Goal: Check status: Check status

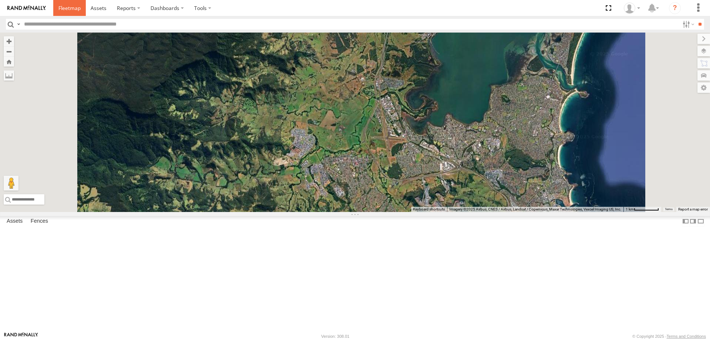
click at [68, 6] on span at bounding box center [69, 7] width 22 height 7
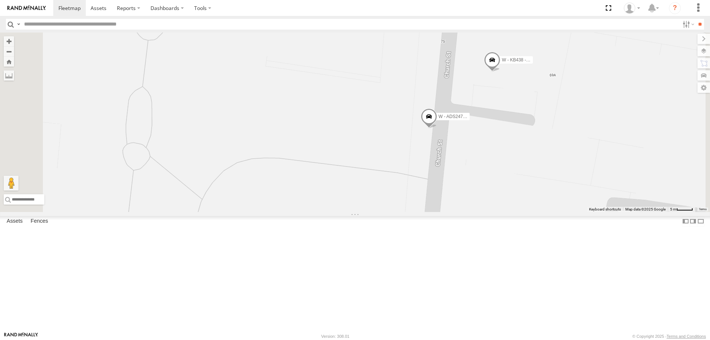
drag, startPoint x: 591, startPoint y: 179, endPoint x: 586, endPoint y: 209, distance: 29.9
click at [586, 209] on div "B - DG93WL - Josh Fahd S - EJR66V - Ethan Speechley S - BZ77HX - Dwayne T S - Y…" at bounding box center [355, 122] width 710 height 179
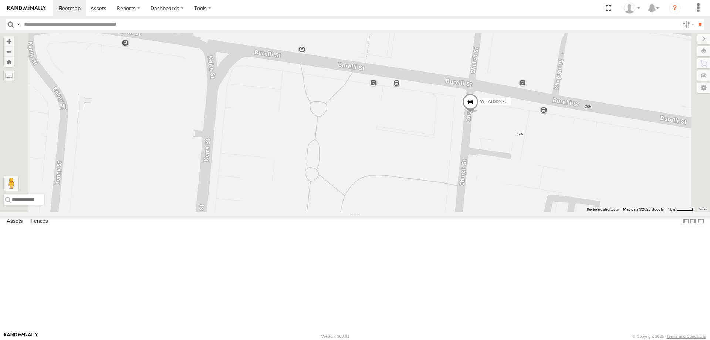
drag, startPoint x: 606, startPoint y: 254, endPoint x: 571, endPoint y: 198, distance: 65.9
click at [571, 198] on div "B - DG93WL - Josh Fahd S - EJR66V - Ethan Speechley S - BZ77HX - Dwayne T S - Y…" at bounding box center [355, 122] width 710 height 179
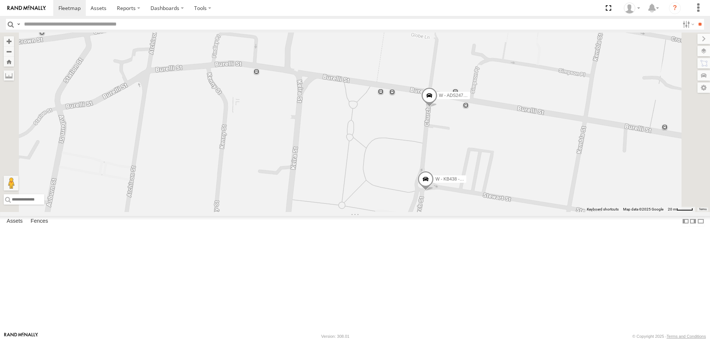
drag, startPoint x: 598, startPoint y: 281, endPoint x: 572, endPoint y: 277, distance: 26.8
click at [572, 212] on div "B - DG93WL - Josh Fahd S - EJR66V - Ethan Speechley S - BZ77HX - Dwayne T S - Y…" at bounding box center [355, 122] width 710 height 179
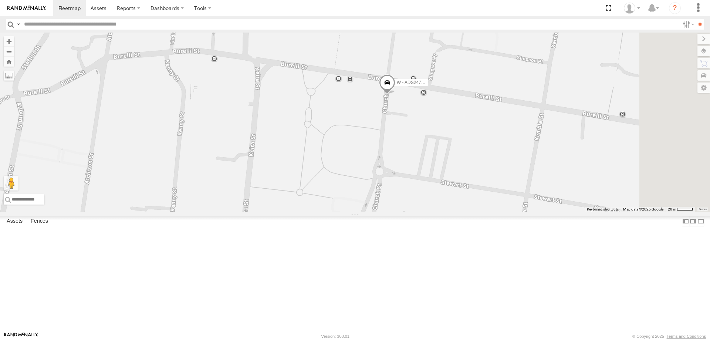
drag, startPoint x: 522, startPoint y: 269, endPoint x: 502, endPoint y: 183, distance: 88.7
click at [503, 186] on div "B - DG93WL - Josh Fahd S - EJR66V - Ethan Speechley S - BZ77HX - Dwayne T S - Y…" at bounding box center [355, 122] width 710 height 179
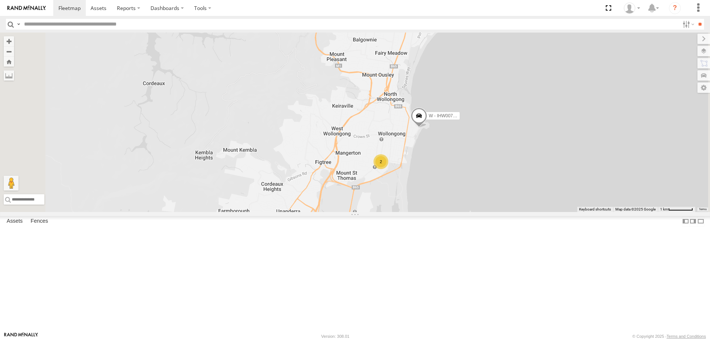
drag, startPoint x: 400, startPoint y: 262, endPoint x: 457, endPoint y: 243, distance: 59.8
click at [457, 212] on div "W - IHW007 - Paul Whatman W - CN51ES - Cameron Ashby 2 W - IHW010 - Scott Carey…" at bounding box center [355, 122] width 710 height 179
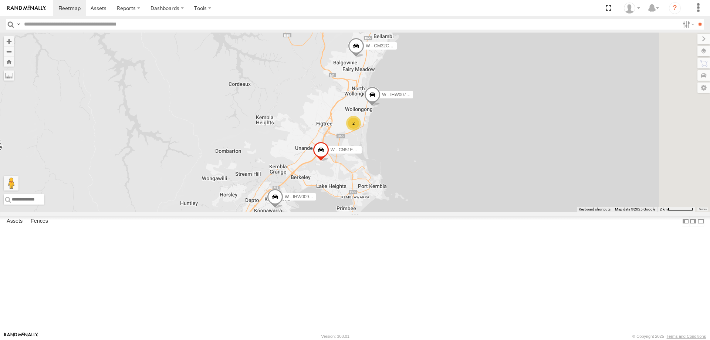
drag, startPoint x: 470, startPoint y: 225, endPoint x: 456, endPoint y: 190, distance: 37.7
click at [459, 192] on div "W - IHW007 - Paul Whatman W - CN51ES - Cameron Ashby W - IHW010 - Scott Carey W…" at bounding box center [355, 122] width 710 height 179
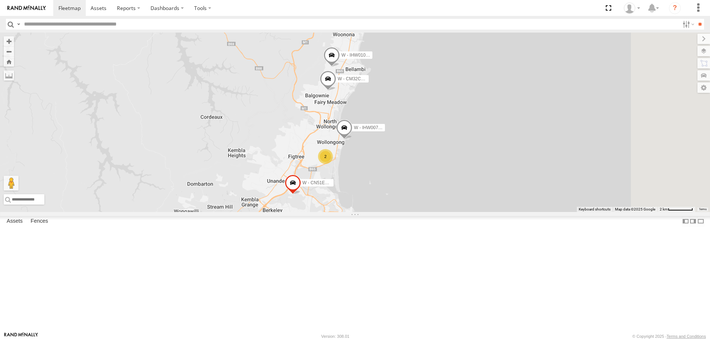
drag, startPoint x: 470, startPoint y: 175, endPoint x: 463, endPoint y: 275, distance: 99.7
click at [464, 212] on div "W - IHW007 - Paul Whatman W - CN51ES - Cameron Ashby W - IHW010 - Scott Carey W…" at bounding box center [355, 122] width 710 height 179
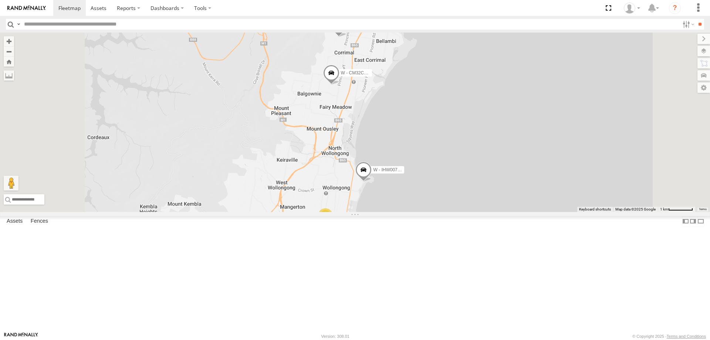
drag, startPoint x: 467, startPoint y: 200, endPoint x: 464, endPoint y: 285, distance: 85.1
click at [467, 212] on div "W - IHW007 - Paul Whatman W - CN51ES - Cameron Ashby W - IHW010 - Scott Carey W…" at bounding box center [355, 122] width 710 height 179
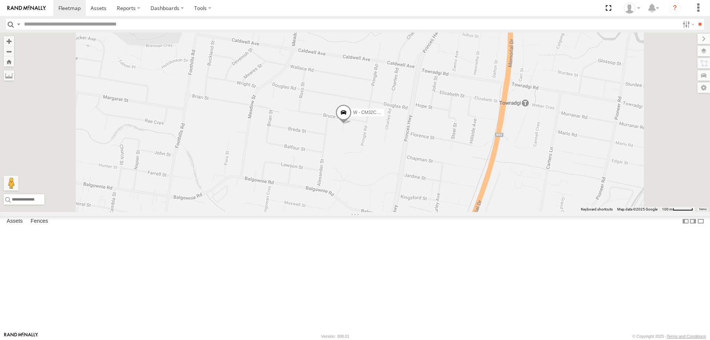
click at [352, 124] on span at bounding box center [343, 114] width 16 height 20
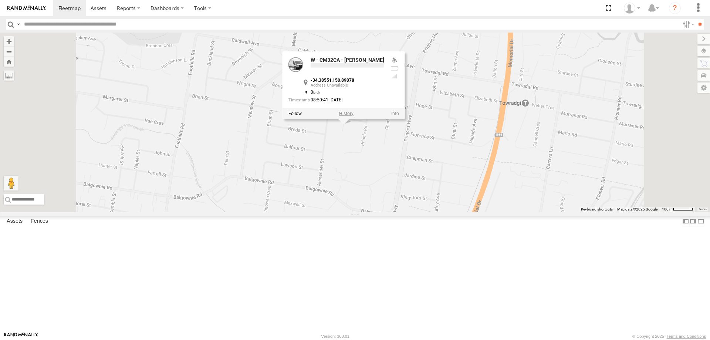
click at [354, 116] on label at bounding box center [346, 113] width 14 height 5
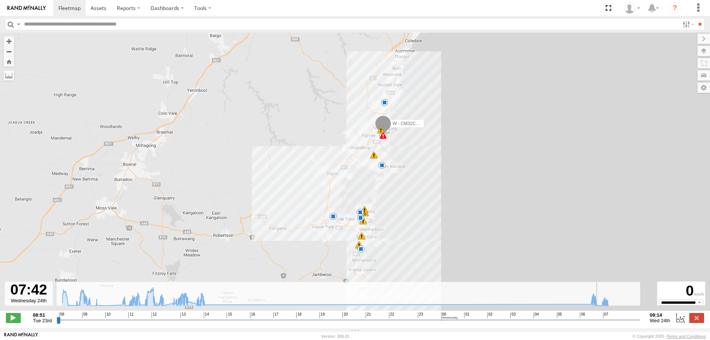
drag, startPoint x: 60, startPoint y: 324, endPoint x: 499, endPoint y: 216, distance: 452.5
click at [601, 323] on input "range" at bounding box center [349, 319] width 584 height 7
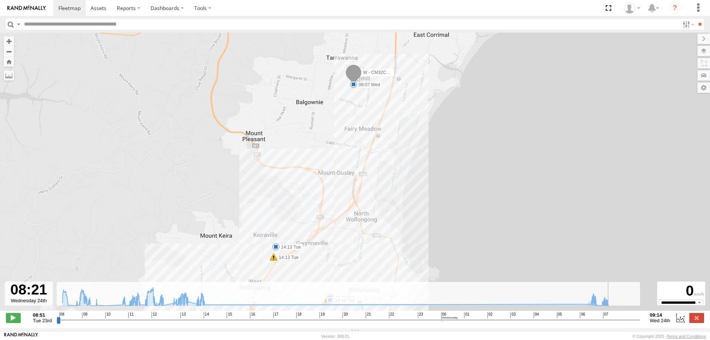
drag, startPoint x: 601, startPoint y: 324, endPoint x: 620, endPoint y: 321, distance: 18.7
type input "**********"
click at [620, 321] on input "range" at bounding box center [349, 319] width 584 height 7
drag, startPoint x: 99, startPoint y: 8, endPoint x: 67, endPoint y: 8, distance: 31.4
click at [98, 8] on span at bounding box center [99, 7] width 16 height 7
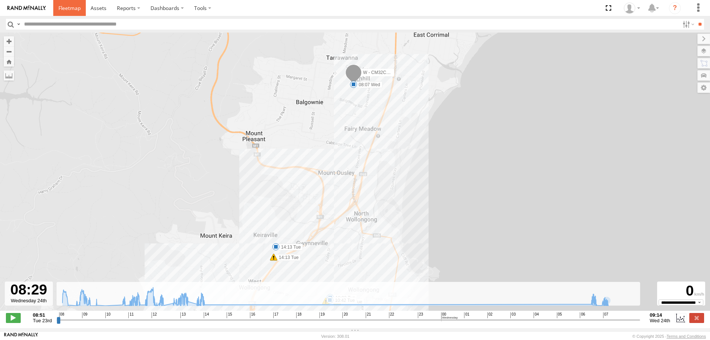
click at [67, 8] on span at bounding box center [69, 7] width 22 height 7
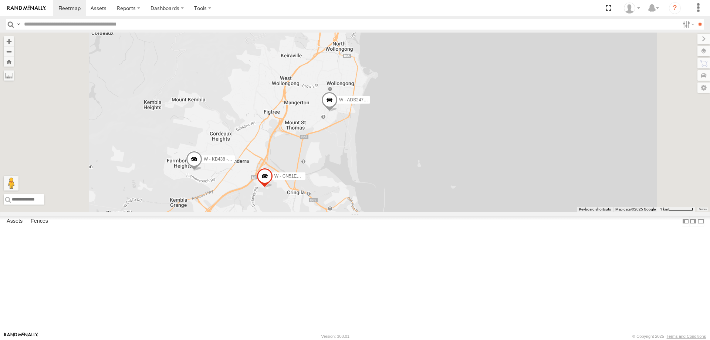
drag, startPoint x: 410, startPoint y: 216, endPoint x: 461, endPoint y: 215, distance: 51.0
click at [461, 212] on div "W - ADS247 - [PERSON_NAME] W - CN51ES - [PERSON_NAME] W - KB438 - [PERSON_NAME]…" at bounding box center [355, 122] width 710 height 179
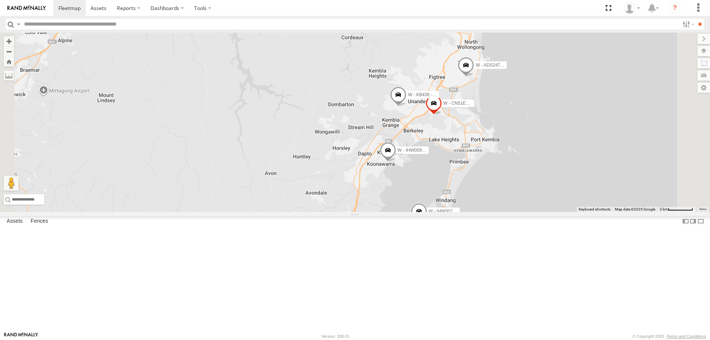
drag, startPoint x: 627, startPoint y: 211, endPoint x: 596, endPoint y: 141, distance: 76.0
click at [596, 141] on div "W - ADS247 - [PERSON_NAME] W - CN51ES - [PERSON_NAME] W - IHW009 - [PERSON_NAME…" at bounding box center [355, 122] width 710 height 179
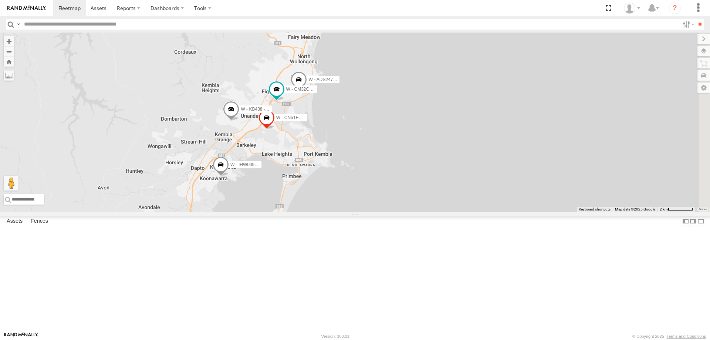
drag, startPoint x: 535, startPoint y: 163, endPoint x: 417, endPoint y: 219, distance: 130.5
click at [414, 212] on div "W - IHW007 - [PERSON_NAME] W - IHW009 - [PERSON_NAME] W - CN51ES - [PERSON_NAME…" at bounding box center [355, 122] width 710 height 179
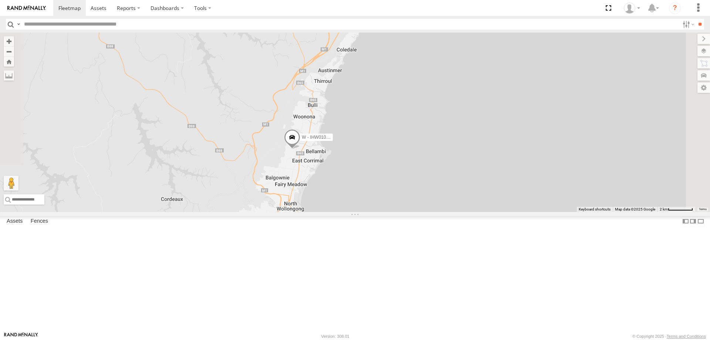
drag, startPoint x: 423, startPoint y: 172, endPoint x: 422, endPoint y: 301, distance: 129.4
click at [411, 212] on div "W - IHW007 - [PERSON_NAME] W - IHW009 - [PERSON_NAME] W - CN51ES - [PERSON_NAME…" at bounding box center [355, 122] width 710 height 179
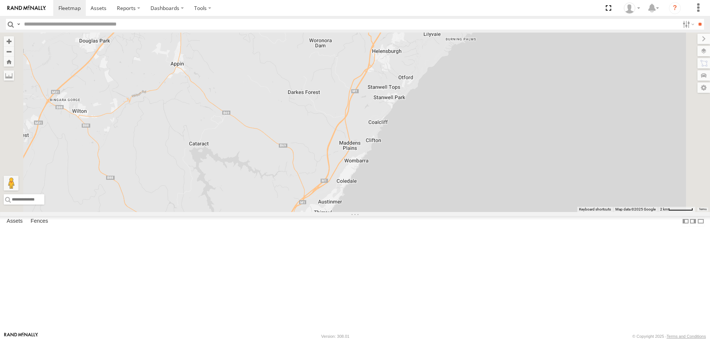
drag, startPoint x: 463, startPoint y: 150, endPoint x: 463, endPoint y: 281, distance: 131.6
click at [462, 212] on div "W - IHW007 - [PERSON_NAME] W - IHW009 - [PERSON_NAME] W - CN51ES - [PERSON_NAME…" at bounding box center [355, 122] width 710 height 179
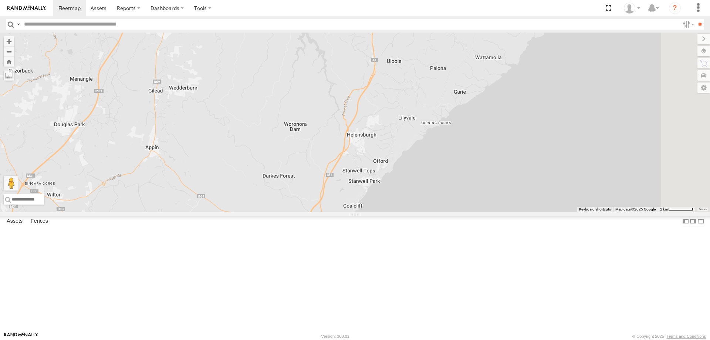
drag, startPoint x: 487, startPoint y: 248, endPoint x: 480, endPoint y: 268, distance: 21.2
click at [480, 212] on div "W - IHW007 - [PERSON_NAME] W - IHW009 - [PERSON_NAME] W - CN51ES - [PERSON_NAME…" at bounding box center [355, 122] width 710 height 179
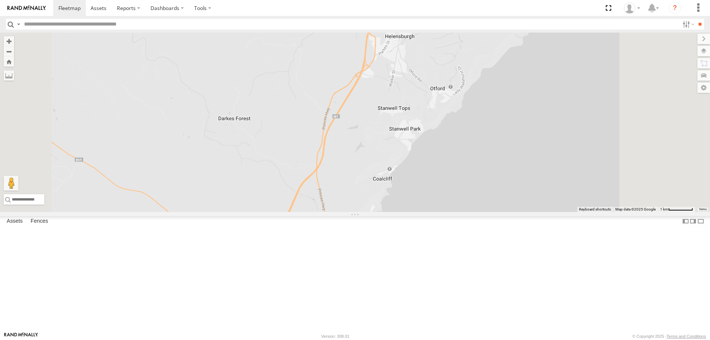
drag, startPoint x: 549, startPoint y: 275, endPoint x: 537, endPoint y: 178, distance: 97.3
click at [537, 178] on div "W - IHW007 - [PERSON_NAME] W - IHW009 - [PERSON_NAME] W - CN51ES - [PERSON_NAME…" at bounding box center [355, 122] width 710 height 179
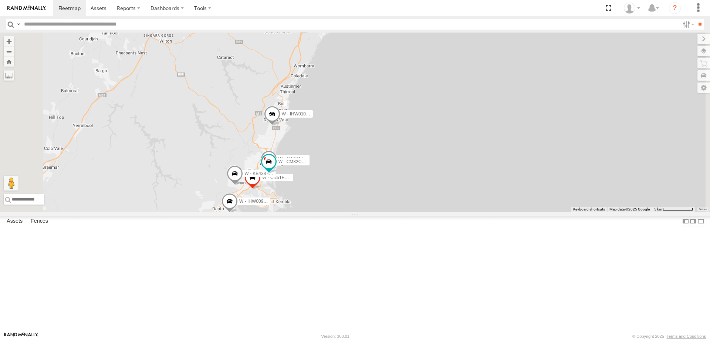
drag, startPoint x: 439, startPoint y: 208, endPoint x: 450, endPoint y: 193, distance: 18.1
click at [450, 193] on div "W - IHW007 - [PERSON_NAME] W - IHW009 - [PERSON_NAME] W - IHW010 - [PERSON_NAME…" at bounding box center [355, 122] width 710 height 179
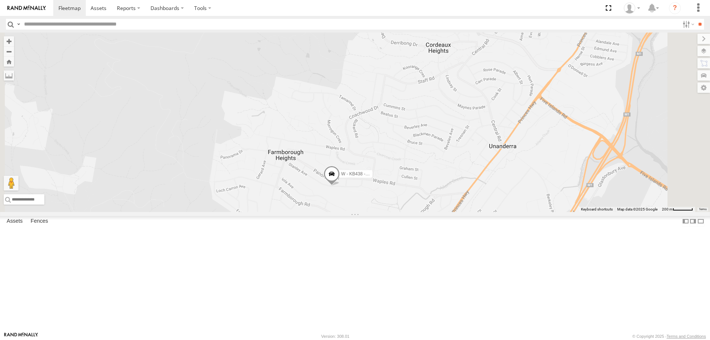
drag, startPoint x: 534, startPoint y: 253, endPoint x: 414, endPoint y: 172, distance: 144.6
click at [434, 173] on div "W - IHW007 - [PERSON_NAME] W - IHW009 - [PERSON_NAME] W - IHW010 - [PERSON_NAME…" at bounding box center [355, 122] width 710 height 179
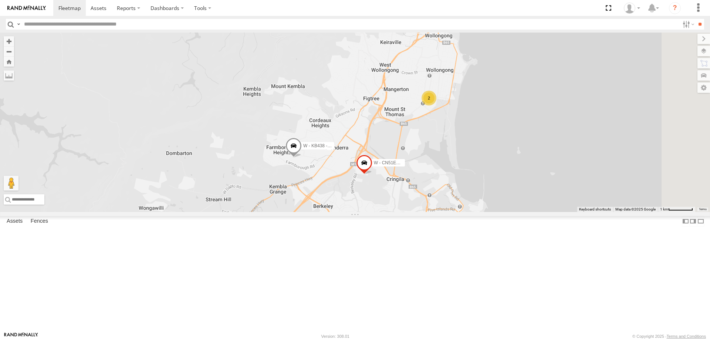
drag, startPoint x: 609, startPoint y: 202, endPoint x: 613, endPoint y: 189, distance: 13.2
click at [613, 189] on div "W - IHW007 - [PERSON_NAME] W - IHW009 - [PERSON_NAME] W - IHW010 - [PERSON_NAME…" at bounding box center [355, 122] width 710 height 179
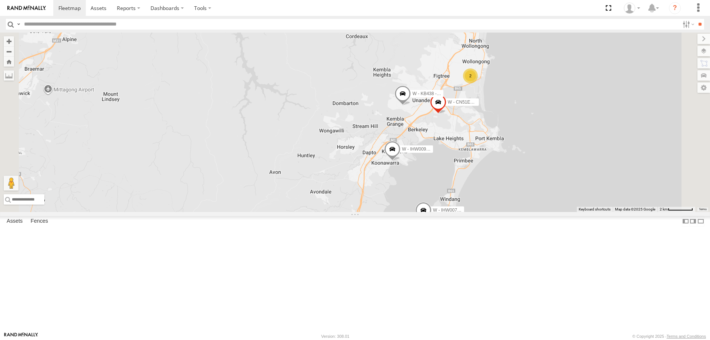
drag, startPoint x: 641, startPoint y: 248, endPoint x: 613, endPoint y: 158, distance: 94.4
click at [613, 159] on div "W - CN51ES - [PERSON_NAME] W - IHW009 - [PERSON_NAME] W - KB438 - [PERSON_NAME]…" at bounding box center [355, 122] width 710 height 179
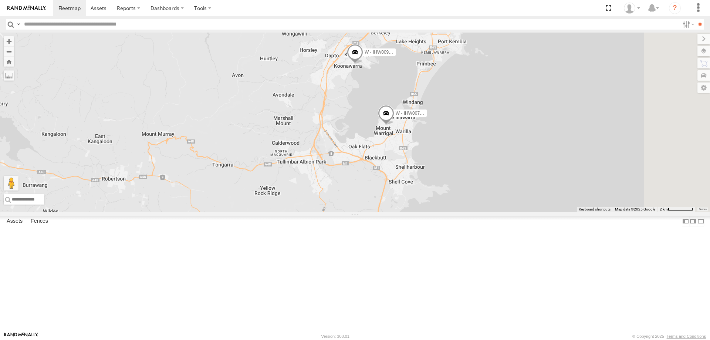
drag, startPoint x: 580, startPoint y: 143, endPoint x: 575, endPoint y: 246, distance: 102.9
click at [576, 212] on div "W - CN51ES - [PERSON_NAME] W - IHW009 - [PERSON_NAME] W - KB438 - [PERSON_NAME]…" at bounding box center [355, 122] width 710 height 179
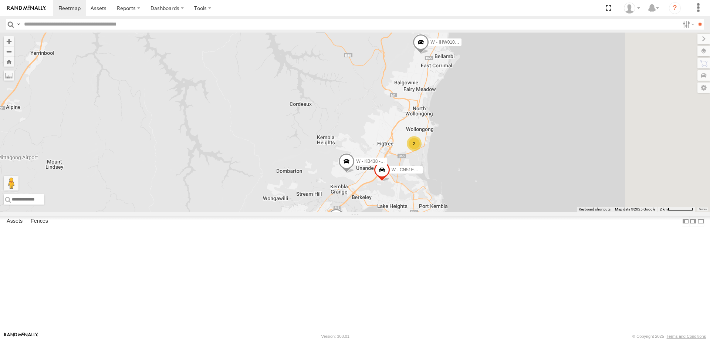
drag, startPoint x: 598, startPoint y: 155, endPoint x: 587, endPoint y: 202, distance: 48.6
click at [587, 202] on div "W - CN51ES - [PERSON_NAME] W - IHW009 - [PERSON_NAME] W - KB438 - [PERSON_NAME]…" at bounding box center [355, 122] width 710 height 179
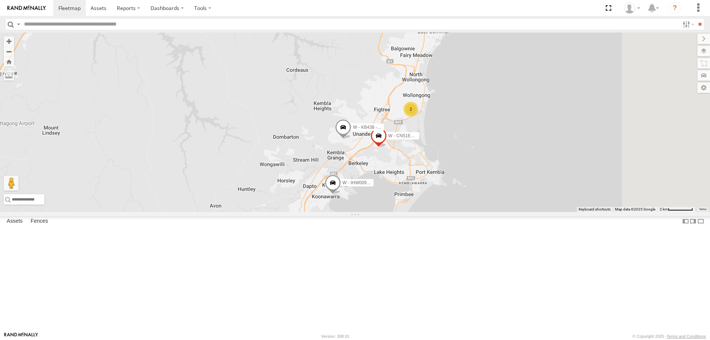
drag, startPoint x: 583, startPoint y: 162, endPoint x: 568, endPoint y: 157, distance: 15.7
click at [583, 162] on div "W - CN51ES - [PERSON_NAME] W - IHW009 - [PERSON_NAME] W - KB438 - [PERSON_NAME]…" at bounding box center [355, 122] width 710 height 179
